Goal: Information Seeking & Learning: Learn about a topic

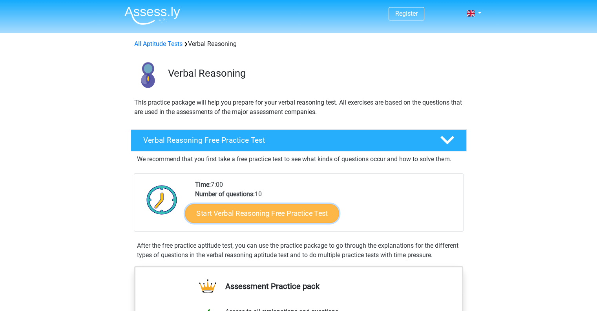
click at [269, 214] on link "Start Verbal Reasoning Free Practice Test" at bounding box center [262, 213] width 154 height 19
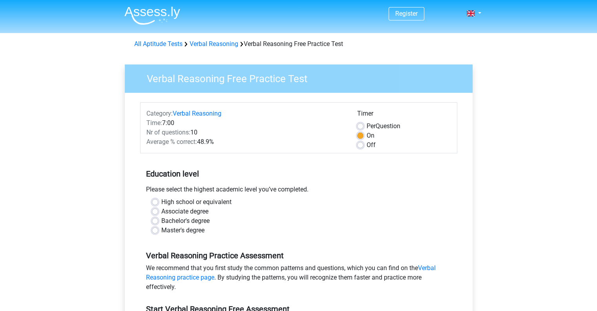
click at [161, 230] on label "Master's degree" at bounding box center [182, 229] width 43 height 9
click at [155, 230] on input "Master's degree" at bounding box center [155, 229] width 6 height 8
radio input "true"
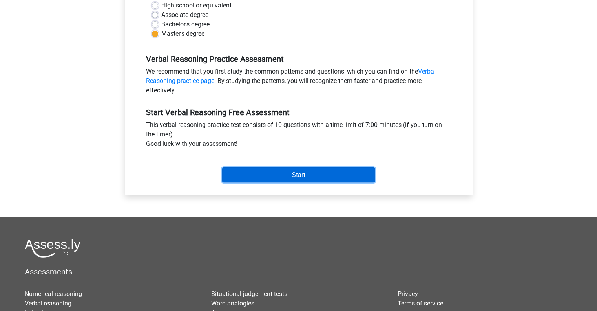
drag, startPoint x: 308, startPoint y: 177, endPoint x: 304, endPoint y: 180, distance: 5.1
click at [308, 178] on input "Start" at bounding box center [298, 174] width 153 height 15
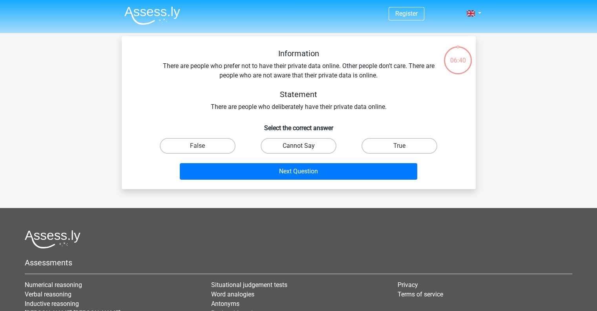
click at [297, 145] on label "Cannot Say" at bounding box center [299, 146] width 76 height 16
click at [298, 146] on input "Cannot Say" at bounding box center [300, 148] width 5 height 5
radio input "true"
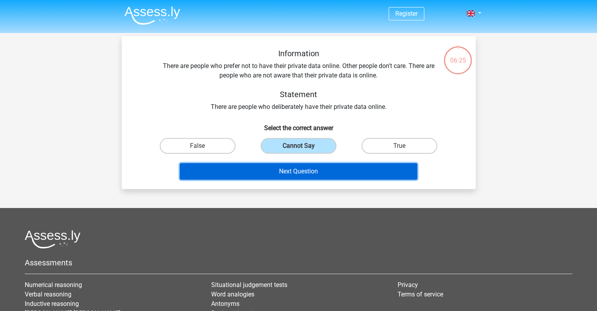
click at [305, 167] on button "Next Question" at bounding box center [299, 171] width 238 height 16
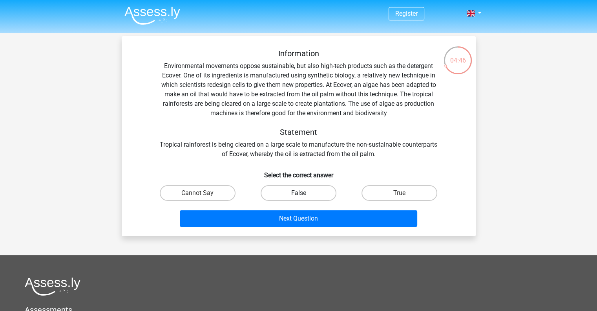
click at [304, 192] on label "False" at bounding box center [299, 193] width 76 height 16
click at [304, 193] on input "False" at bounding box center [300, 195] width 5 height 5
radio input "true"
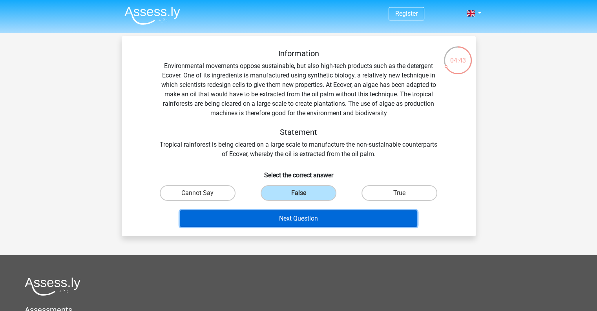
click at [298, 221] on button "Next Question" at bounding box center [299, 218] width 238 height 16
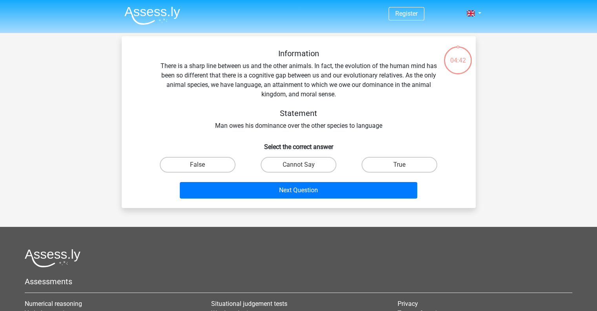
scroll to position [36, 0]
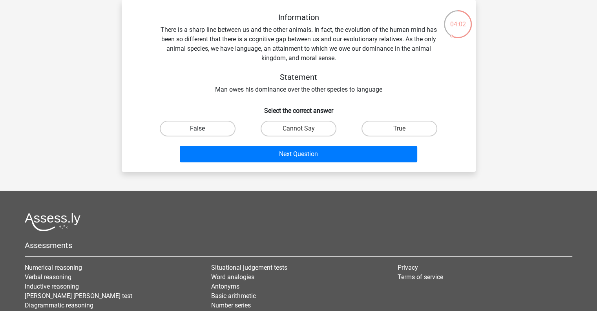
click at [210, 122] on label "False" at bounding box center [198, 129] width 76 height 16
click at [203, 128] on input "False" at bounding box center [200, 130] width 5 height 5
radio input "true"
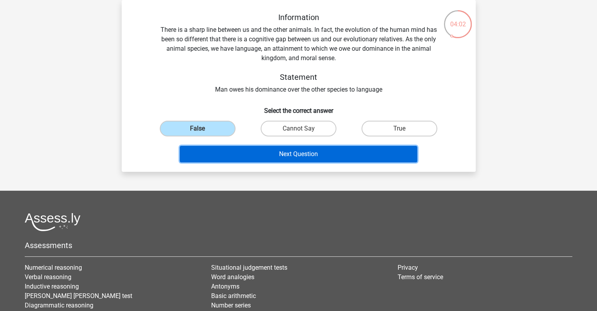
click at [277, 150] on button "Next Question" at bounding box center [299, 154] width 238 height 16
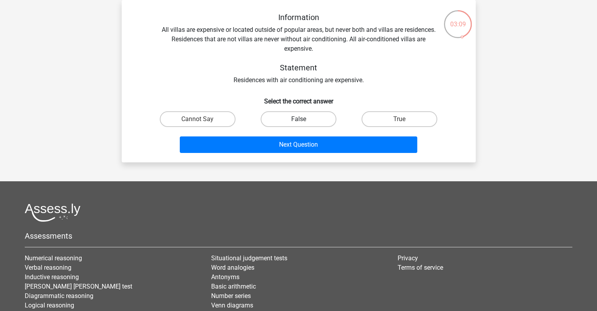
click at [314, 120] on label "False" at bounding box center [299, 119] width 76 height 16
click at [304, 120] on input "False" at bounding box center [300, 121] width 5 height 5
radio input "true"
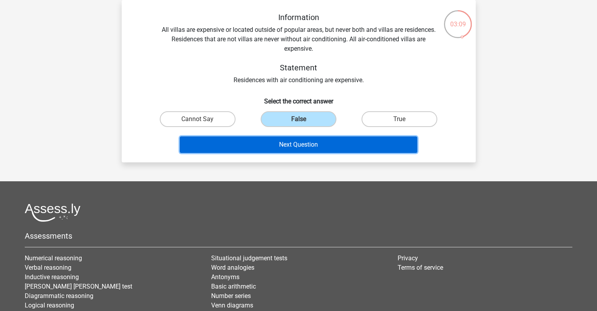
click at [330, 141] on button "Next Question" at bounding box center [299, 144] width 238 height 16
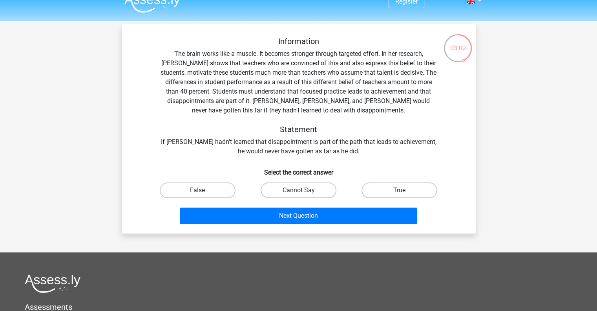
scroll to position [0, 0]
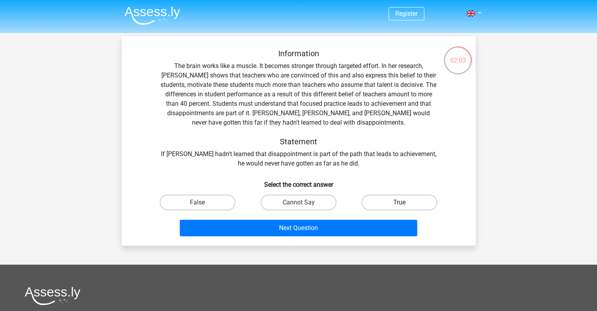
click at [415, 203] on label "True" at bounding box center [400, 202] width 76 height 16
click at [405, 203] on input "True" at bounding box center [402, 204] width 5 height 5
radio input "true"
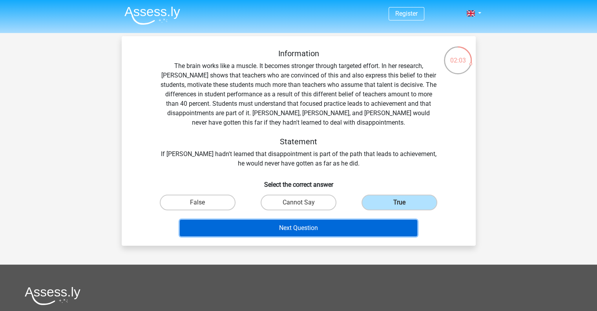
click at [338, 223] on button "Next Question" at bounding box center [299, 227] width 238 height 16
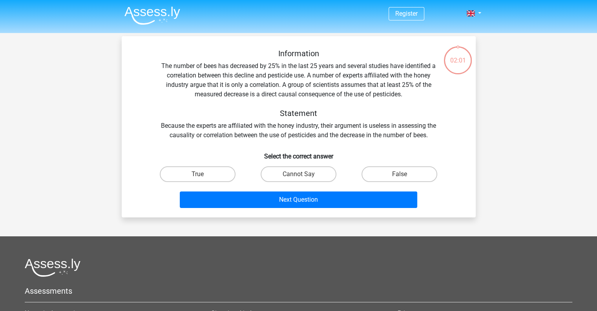
scroll to position [36, 0]
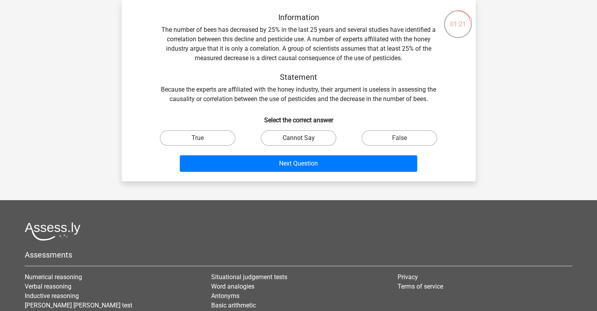
click at [307, 136] on label "Cannot Say" at bounding box center [299, 138] width 76 height 16
click at [304, 138] on input "Cannot Say" at bounding box center [300, 140] width 5 height 5
radio input "true"
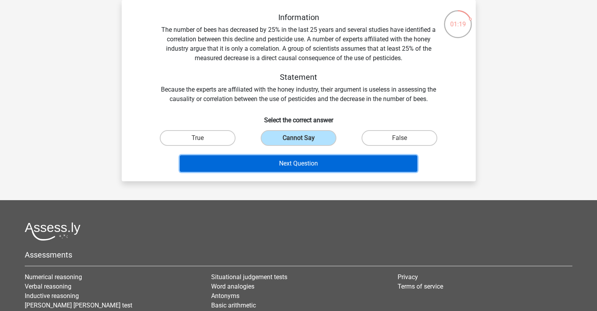
click at [321, 161] on button "Next Question" at bounding box center [299, 163] width 238 height 16
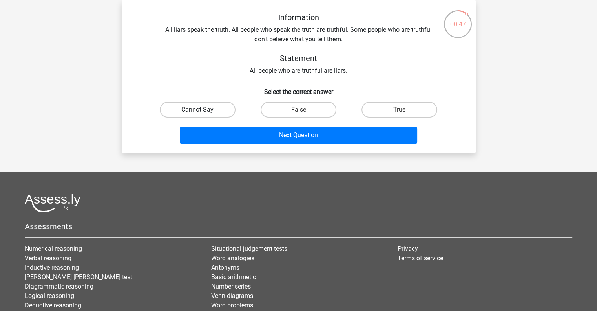
click at [210, 107] on label "Cannot Say" at bounding box center [198, 110] width 76 height 16
click at [203, 110] on input "Cannot Say" at bounding box center [200, 112] width 5 height 5
radio input "true"
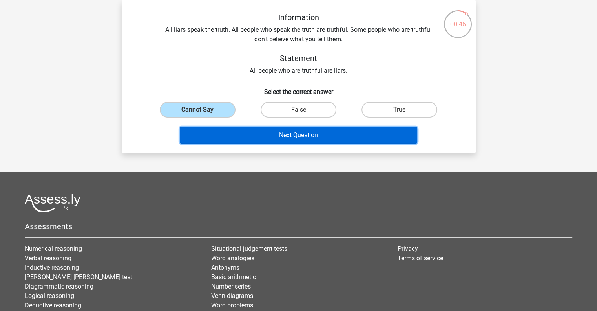
click at [311, 131] on button "Next Question" at bounding box center [299, 135] width 238 height 16
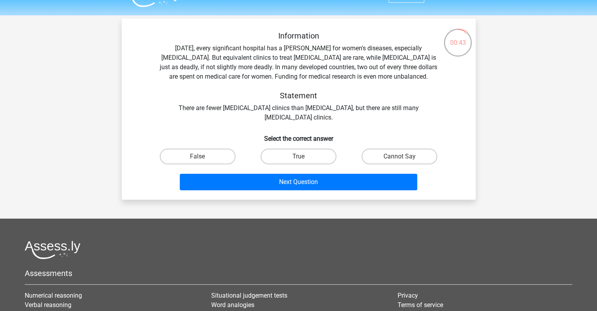
scroll to position [0, 0]
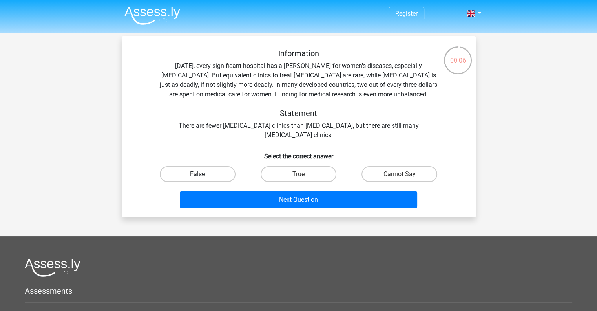
click at [211, 172] on label "False" at bounding box center [198, 174] width 76 height 16
click at [203, 174] on input "False" at bounding box center [200, 176] width 5 height 5
radio input "true"
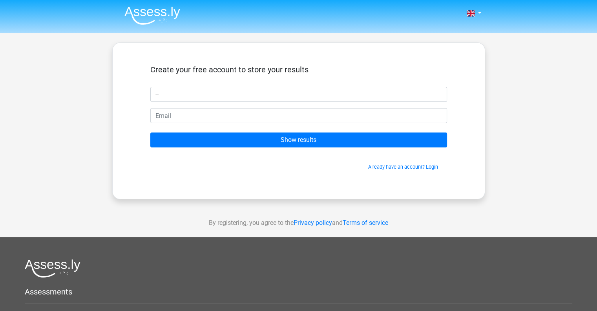
type input "--"
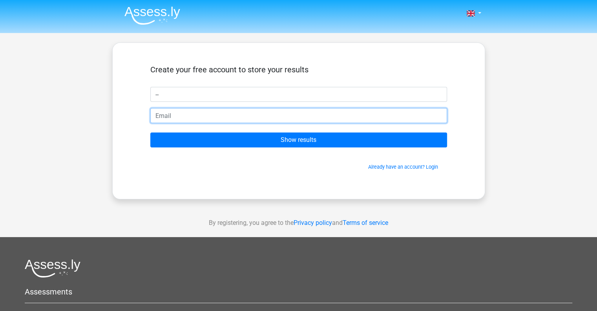
click at [223, 118] on input "email" at bounding box center [298, 115] width 297 height 15
type input "[EMAIL_ADDRESS][DOMAIN_NAME]"
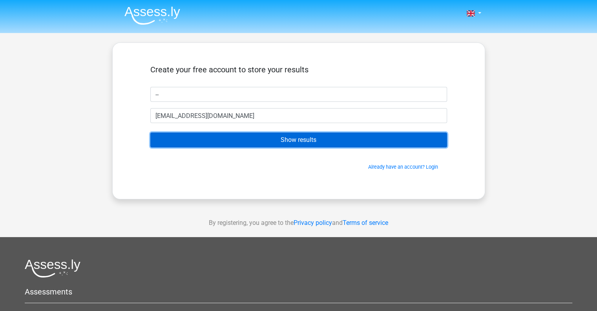
click at [309, 138] on input "Show results" at bounding box center [298, 139] width 297 height 15
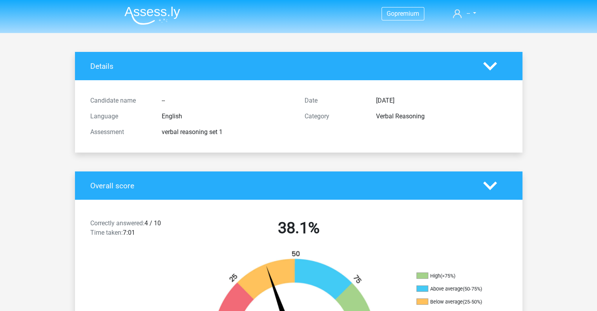
scroll to position [196, 0]
